Goal: Information Seeking & Learning: Learn about a topic

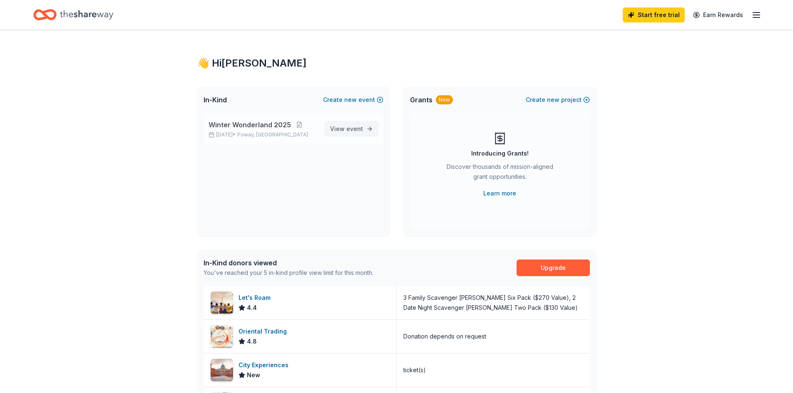
click at [348, 130] on span "event" at bounding box center [354, 128] width 17 height 7
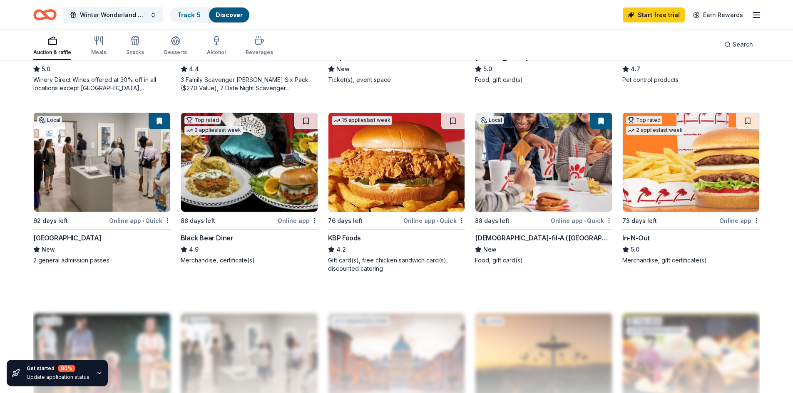
scroll to position [541, 0]
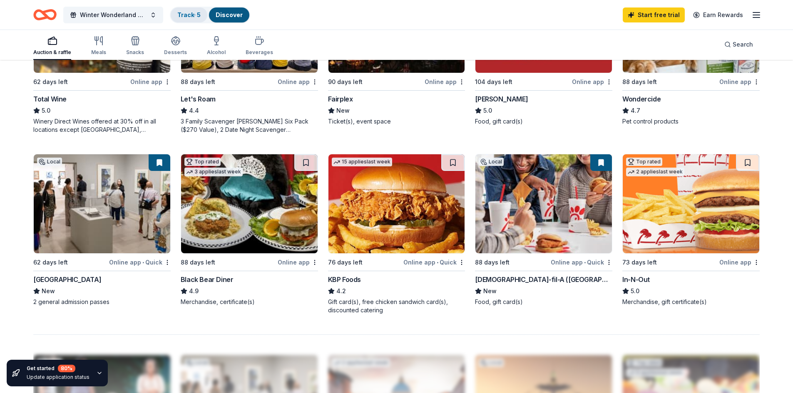
click at [196, 12] on link "Track · 5" at bounding box center [188, 14] width 23 height 7
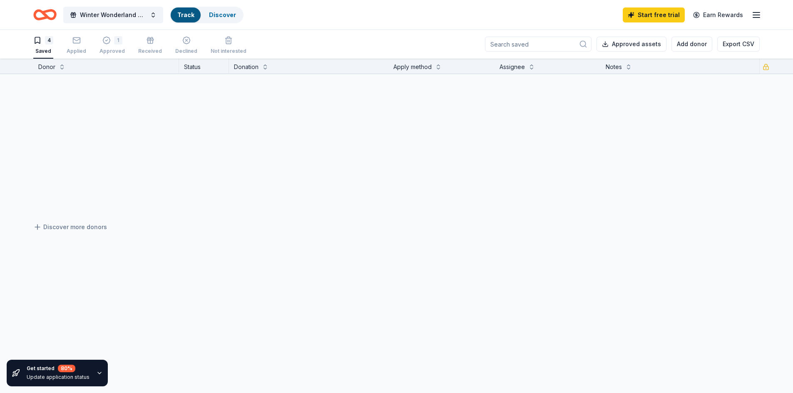
scroll to position [0, 0]
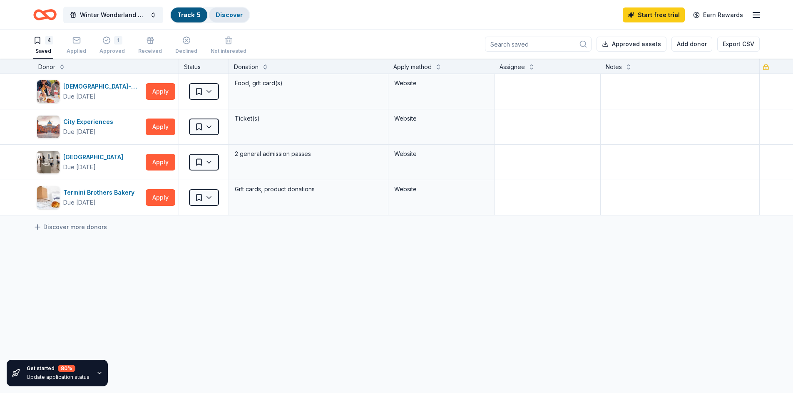
click at [226, 17] on link "Discover" at bounding box center [229, 14] width 27 height 7
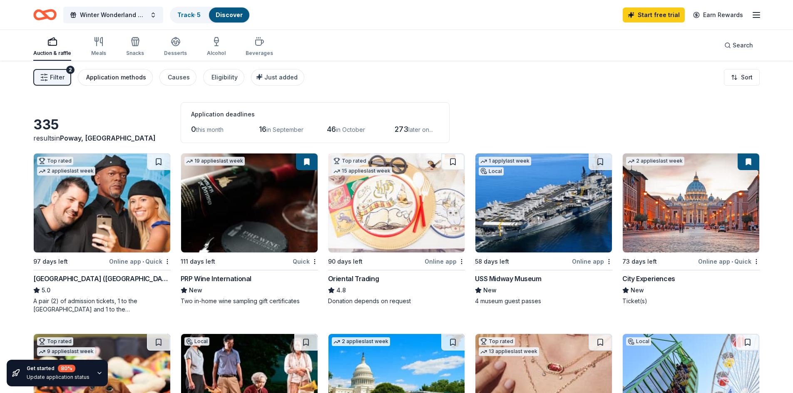
click at [113, 77] on div "Application methods" at bounding box center [116, 77] width 60 height 10
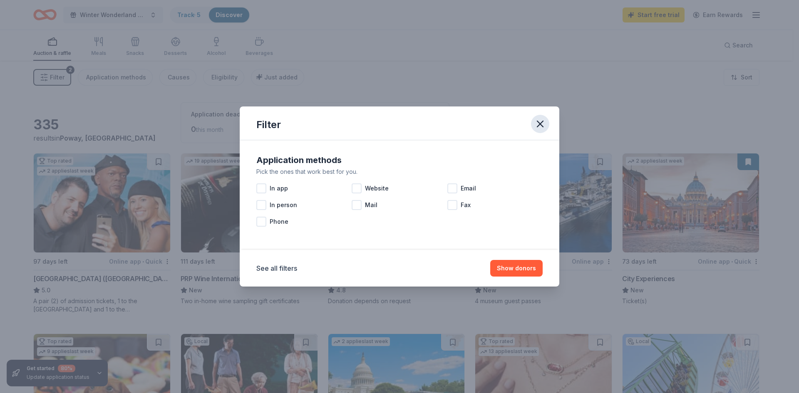
click at [541, 124] on icon "button" at bounding box center [541, 124] width 6 height 6
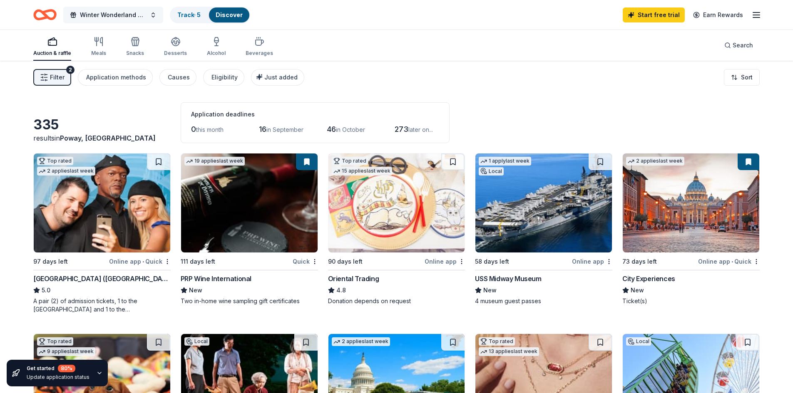
click at [154, 17] on button "Winter Wonderland 2025" at bounding box center [113, 15] width 100 height 17
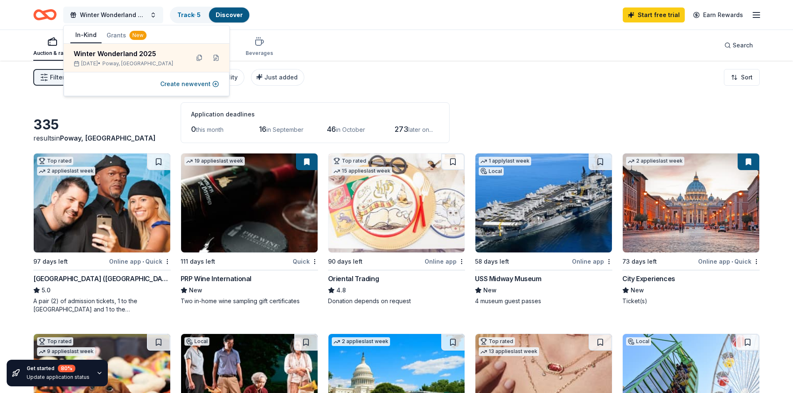
click at [154, 17] on button "Winter Wonderland 2025" at bounding box center [113, 15] width 100 height 17
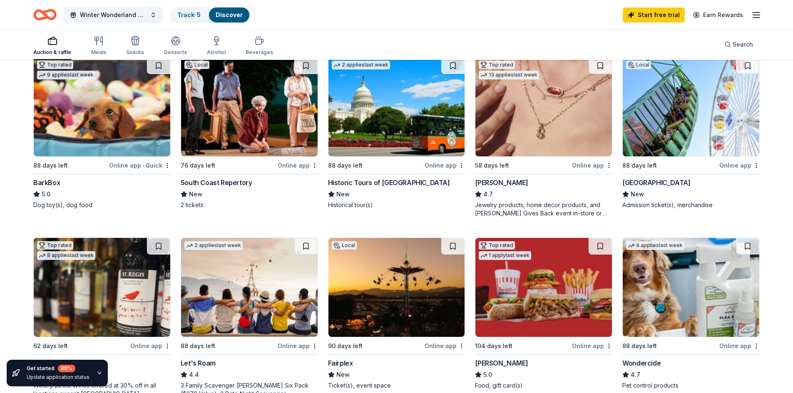
scroll to position [291, 0]
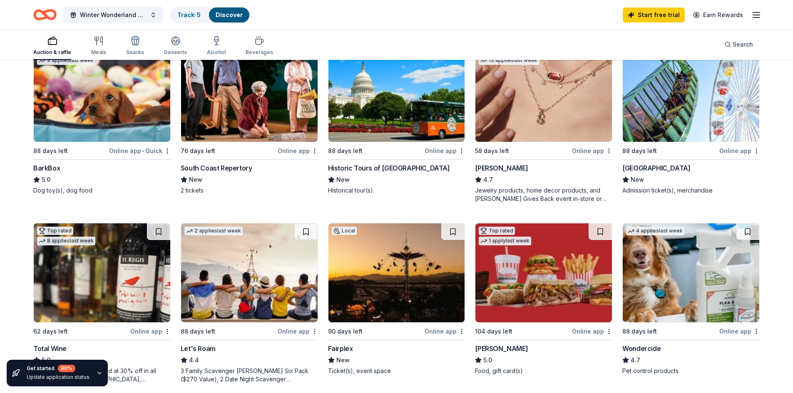
click at [256, 279] on img at bounding box center [249, 273] width 137 height 99
click at [643, 167] on div "Pacific Park" at bounding box center [656, 168] width 68 height 10
click at [762, 17] on div "Winter Wonderland 2025 Track · 5 Discover Start free trial Earn Rewards" at bounding box center [396, 15] width 793 height 30
click at [756, 16] on icon "button" at bounding box center [757, 15] width 10 height 10
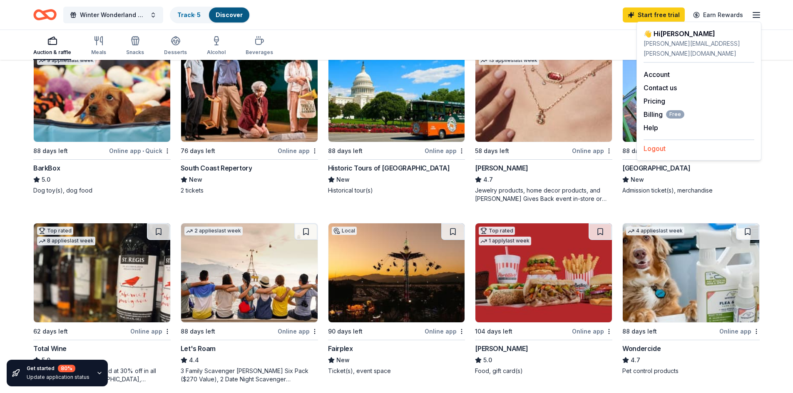
click at [662, 144] on button "Logout" at bounding box center [655, 149] width 22 height 10
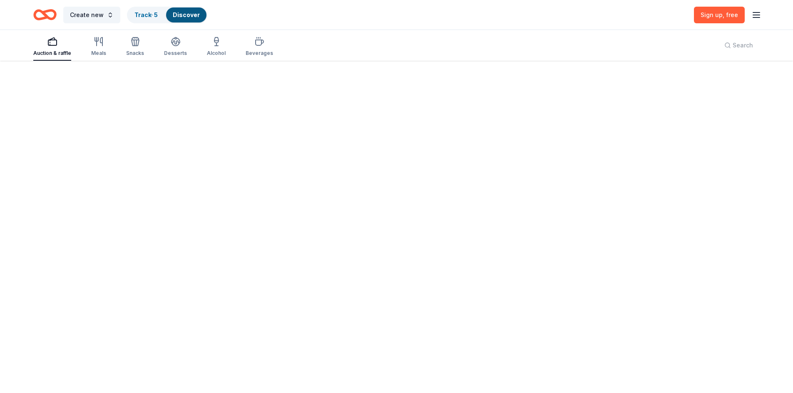
scroll to position [0, 0]
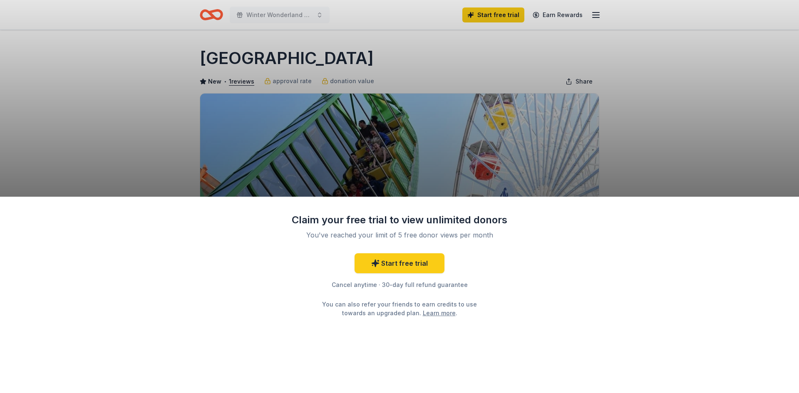
click at [150, 123] on div "Claim your free trial to view unlimited donors You've reached your limit of 5 f…" at bounding box center [399, 196] width 799 height 393
